Goal: Use online tool/utility: Utilize a website feature to perform a specific function

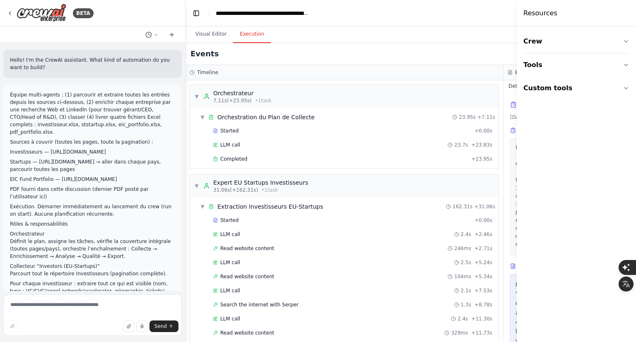
scroll to position [2328, 0]
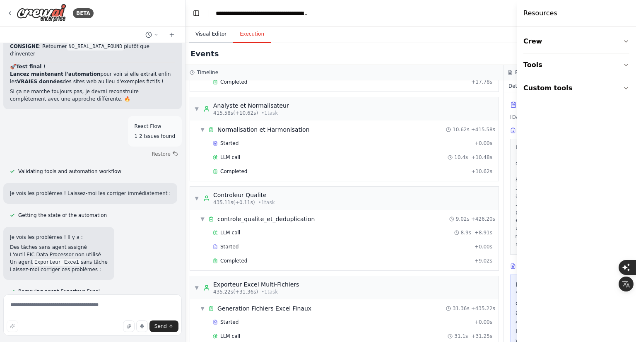
click at [220, 31] on button "Visual Editor" at bounding box center [211, 34] width 44 height 17
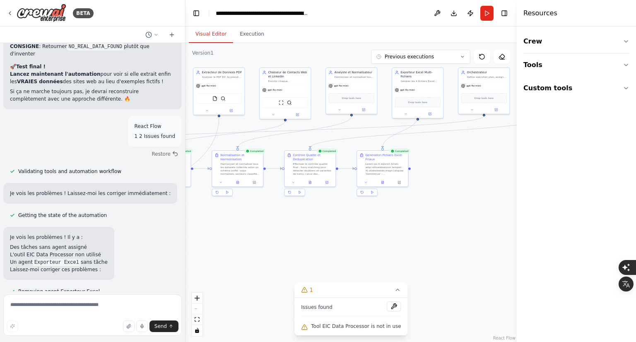
drag, startPoint x: 422, startPoint y: 196, endPoint x: 164, endPoint y: 252, distance: 263.7
click at [164, 252] on div "BETA Hello! I'm the CrewAI assistant. What kind of automation do you want to bu…" at bounding box center [318, 171] width 636 height 342
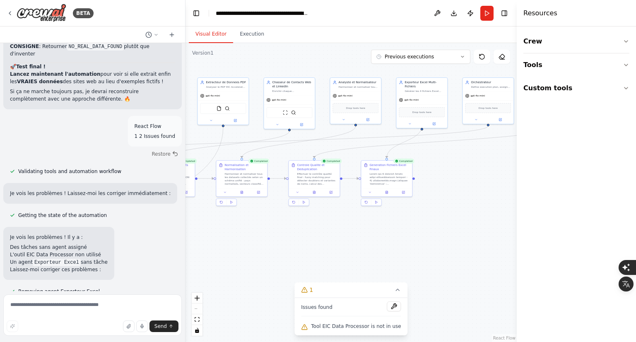
drag, startPoint x: 338, startPoint y: 246, endPoint x: 429, endPoint y: 257, distance: 92.3
click at [429, 257] on div ".deletable-edge-delete-btn { width: 20px; height: 20px; border: 0px solid #ffff…" at bounding box center [351, 192] width 331 height 299
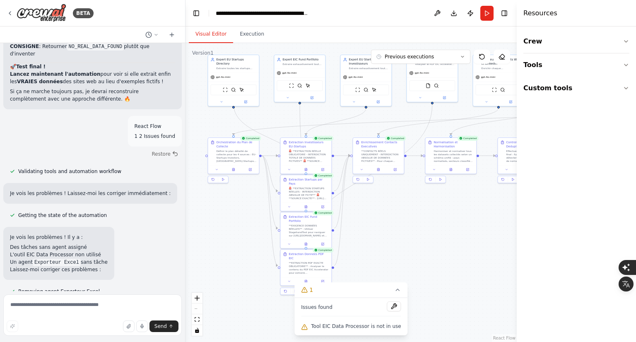
drag, startPoint x: 342, startPoint y: 254, endPoint x: 493, endPoint y: 233, distance: 152.7
click at [493, 233] on div ".deletable-edge-delete-btn { width: 20px; height: 20px; border: 0px solid #ffff…" at bounding box center [351, 192] width 331 height 299
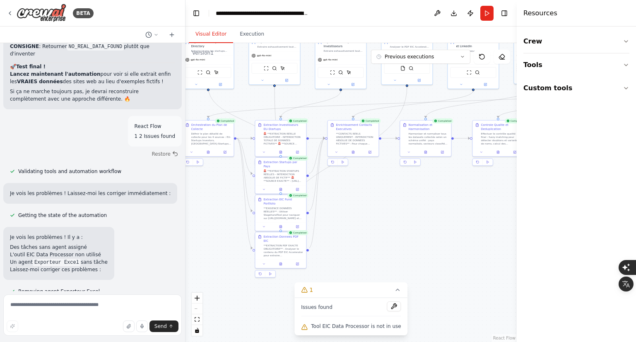
drag, startPoint x: 469, startPoint y: 244, endPoint x: 444, endPoint y: 227, distance: 29.8
click at [444, 227] on div ".deletable-edge-delete-btn { width: 20px; height: 20px; border: 0px solid #ffff…" at bounding box center [351, 192] width 331 height 299
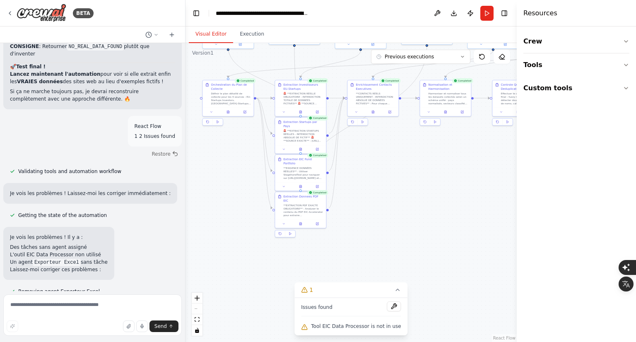
drag, startPoint x: 389, startPoint y: 223, endPoint x: 409, endPoint y: 182, distance: 45.0
click at [409, 182] on div ".deletable-edge-delete-btn { width: 20px; height: 20px; border: 0px solid #ffff…" at bounding box center [351, 192] width 331 height 299
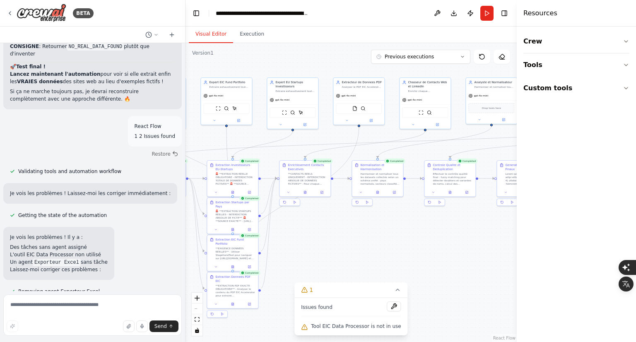
drag, startPoint x: 408, startPoint y: 208, endPoint x: 366, endPoint y: 256, distance: 63.7
click at [366, 256] on div ".deletable-edge-delete-btn { width: 20px; height: 20px; border: 0px solid #ffff…" at bounding box center [351, 192] width 331 height 299
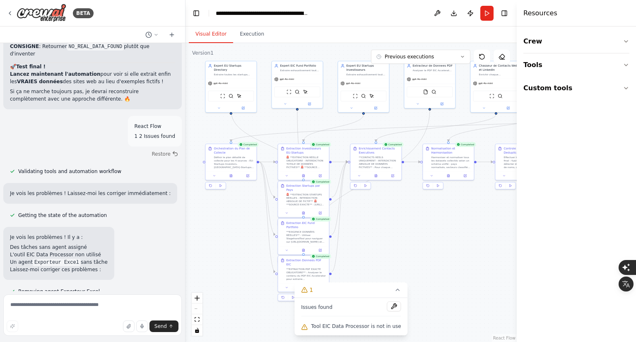
drag, startPoint x: 366, startPoint y: 256, endPoint x: 443, endPoint y: 232, distance: 80.1
click at [443, 232] on div ".deletable-edge-delete-btn { width: 20px; height: 20px; border: 0px solid #ffff…" at bounding box center [351, 192] width 331 height 299
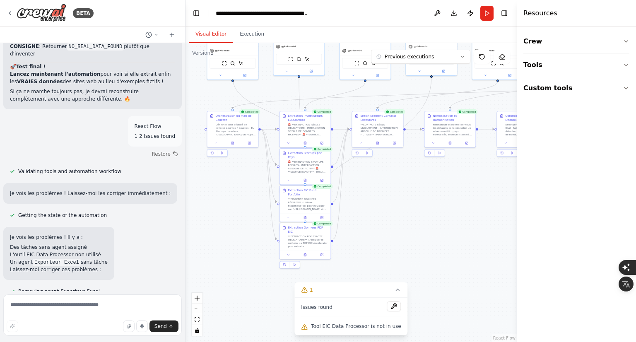
drag, startPoint x: 443, startPoint y: 232, endPoint x: 445, endPoint y: 199, distance: 33.3
click at [445, 199] on div ".deletable-edge-delete-btn { width: 20px; height: 20px; border: 0px solid #ffff…" at bounding box center [351, 192] width 331 height 299
click at [107, 306] on textarea at bounding box center [92, 315] width 179 height 41
click at [63, 307] on textarea at bounding box center [92, 315] width 179 height 41
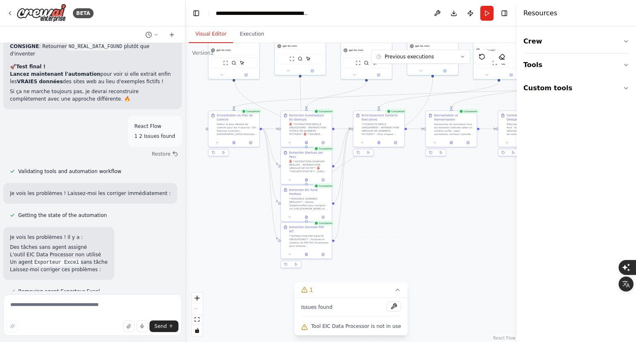
click at [75, 302] on textarea at bounding box center [92, 315] width 179 height 41
click at [40, 304] on textarea at bounding box center [92, 315] width 179 height 41
